Goal: Task Accomplishment & Management: Complete application form

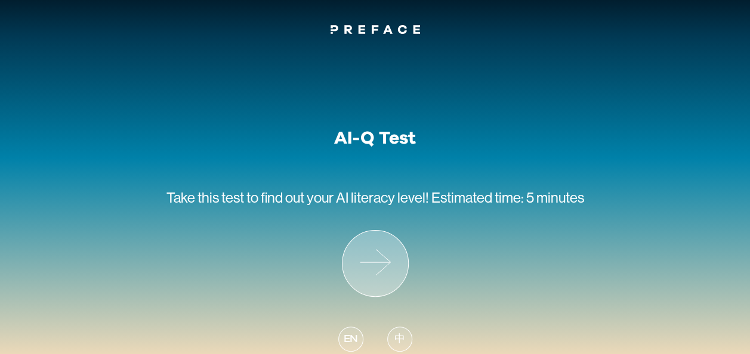
click at [370, 247] on icon at bounding box center [375, 264] width 66 height 66
